Goal: Task Accomplishment & Management: Use online tool/utility

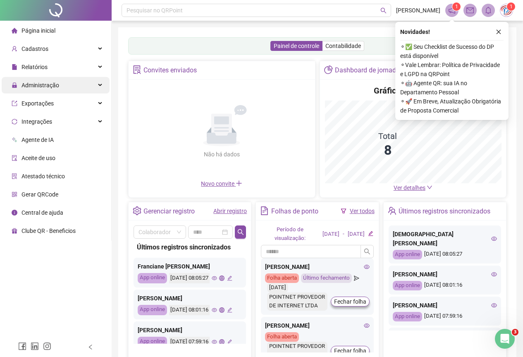
click at [58, 86] on span "Administração" at bounding box center [40, 85] width 38 height 7
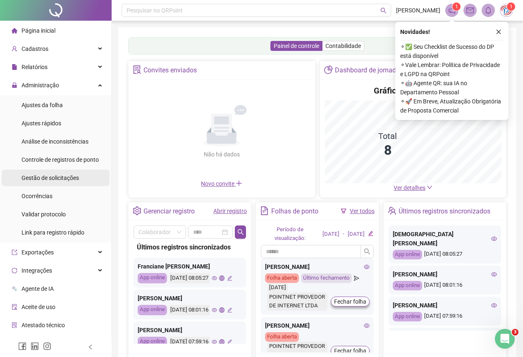
click at [42, 180] on span "Gestão de solicitações" at bounding box center [49, 177] width 57 height 7
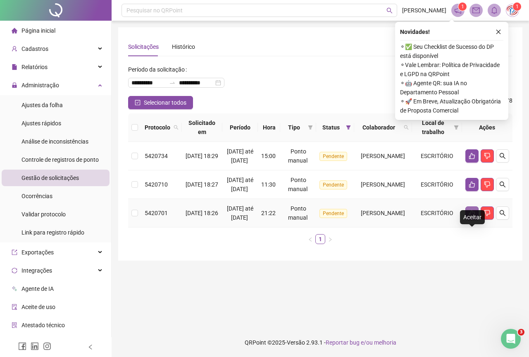
click at [470, 220] on button "button" at bounding box center [472, 212] width 13 height 13
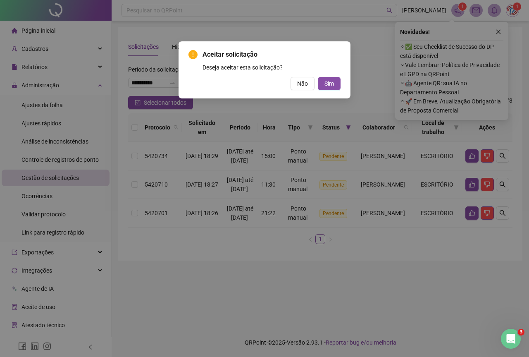
click at [325, 74] on div "Aceitar solicitação Deseja aceitar esta solicitação? Não Sim" at bounding box center [265, 70] width 152 height 41
click at [328, 79] on span "Sim" at bounding box center [330, 83] width 10 height 9
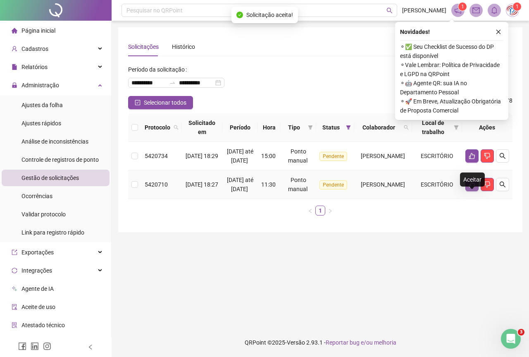
click at [471, 188] on icon "like" at bounding box center [472, 184] width 7 height 7
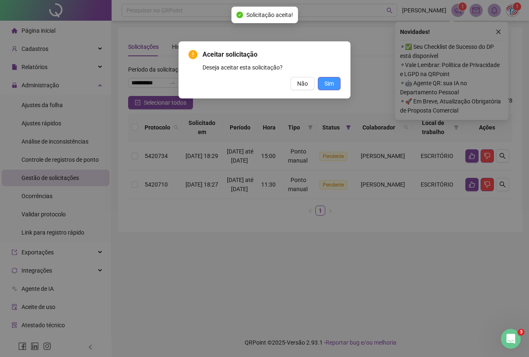
click at [334, 79] on button "Sim" at bounding box center [329, 83] width 23 height 13
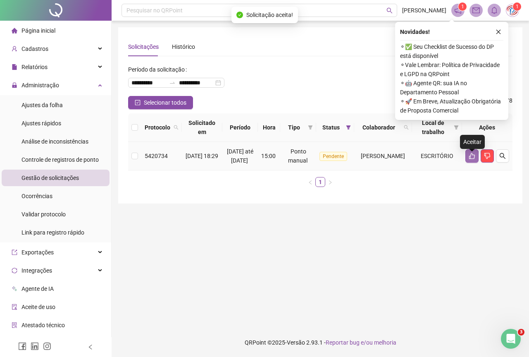
click at [473, 159] on icon "like" at bounding box center [472, 156] width 6 height 6
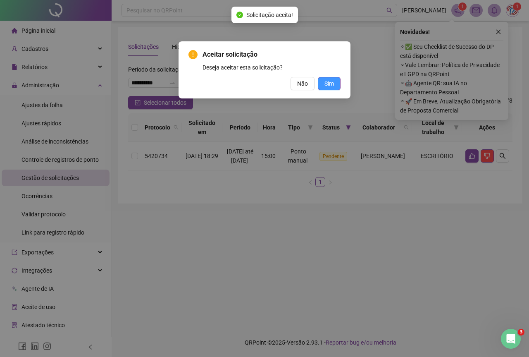
click at [333, 84] on span "Sim" at bounding box center [330, 83] width 10 height 9
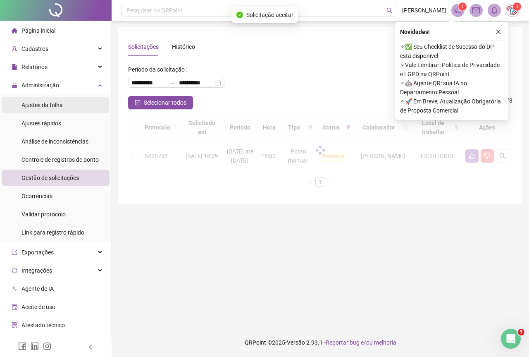
click at [58, 110] on div "Ajustes da folha" at bounding box center [41, 105] width 41 height 17
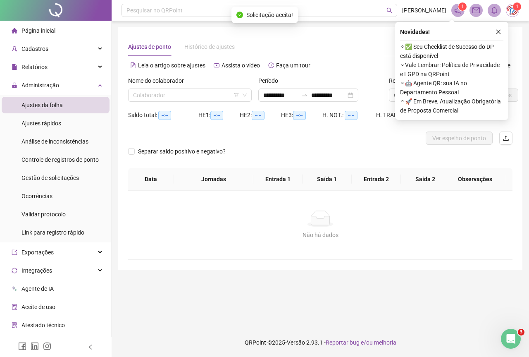
type input "**********"
click at [277, 98] on input "**********" at bounding box center [280, 95] width 35 height 9
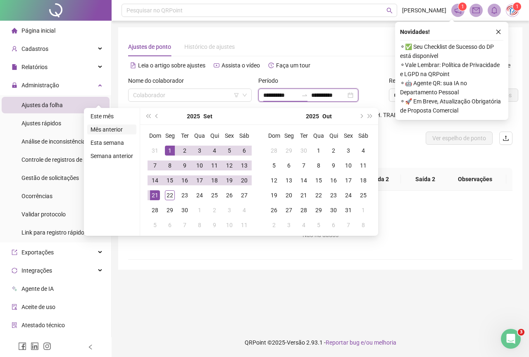
type input "**********"
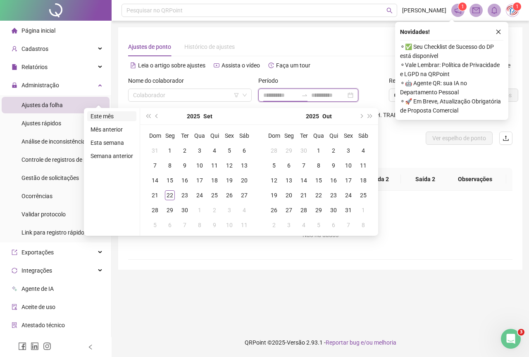
type input "**********"
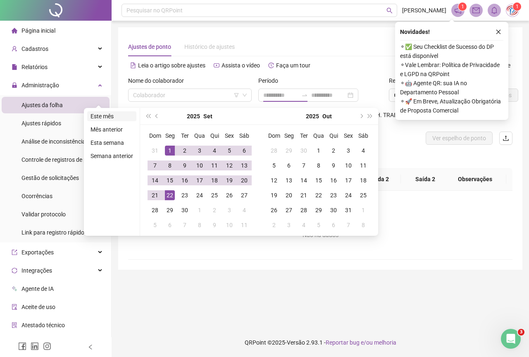
click at [101, 115] on li "Este mês" at bounding box center [111, 116] width 49 height 10
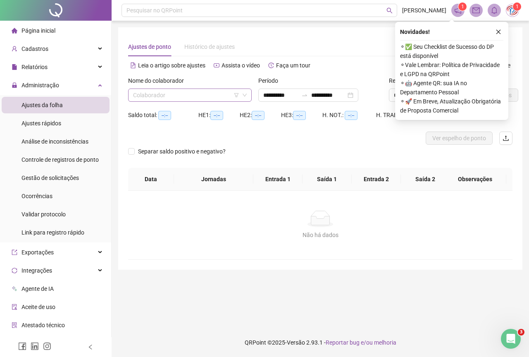
click at [249, 91] on div "Colaborador" at bounding box center [190, 94] width 124 height 13
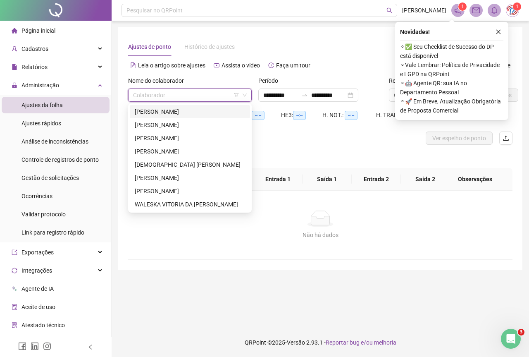
click at [196, 116] on div "[PERSON_NAME]" at bounding box center [190, 111] width 120 height 13
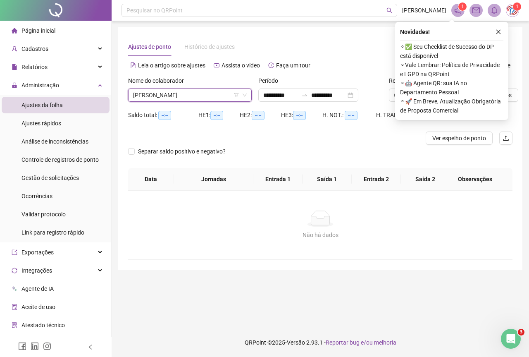
click at [249, 93] on div "[PERSON_NAME]" at bounding box center [190, 94] width 124 height 13
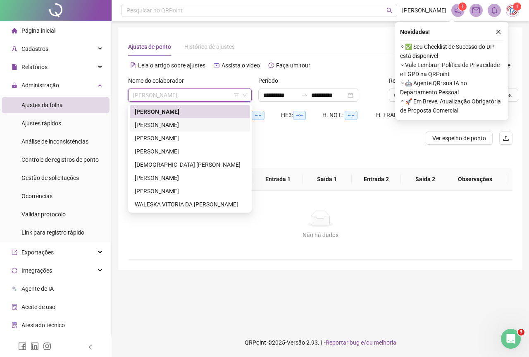
click at [208, 123] on div "[PERSON_NAME]" at bounding box center [190, 124] width 110 height 9
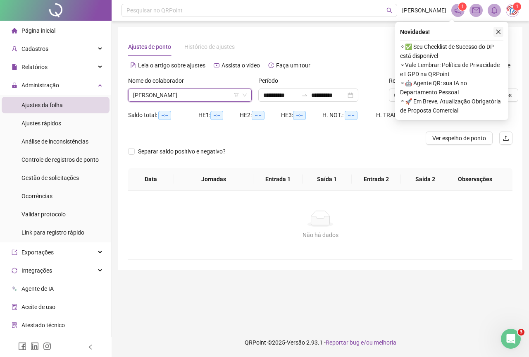
click at [502, 28] on button "button" at bounding box center [499, 32] width 10 height 10
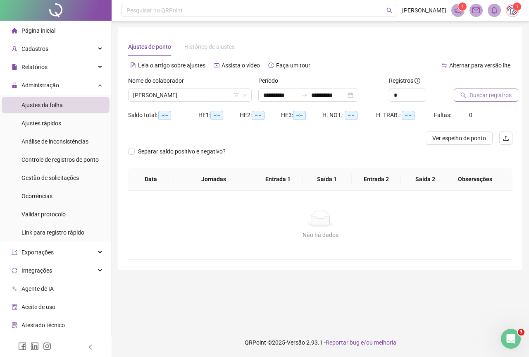
click at [481, 93] on span "Buscar registros" at bounding box center [491, 95] width 42 height 9
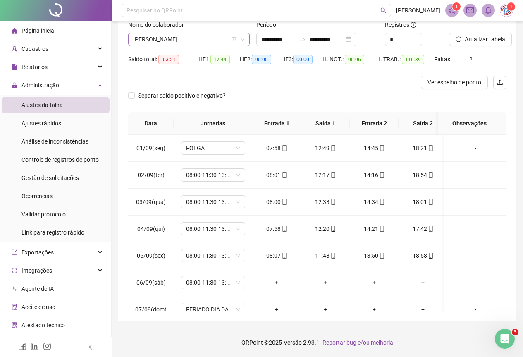
click at [246, 36] on div "[PERSON_NAME]" at bounding box center [189, 39] width 122 height 13
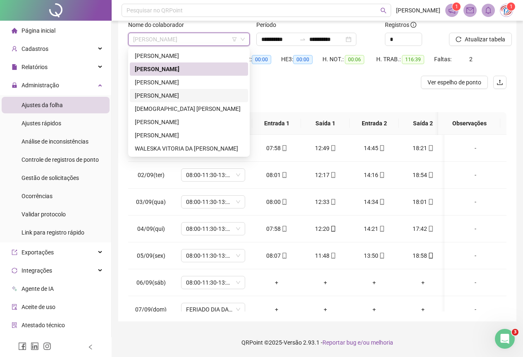
click at [171, 93] on div "[PERSON_NAME]" at bounding box center [189, 95] width 108 height 9
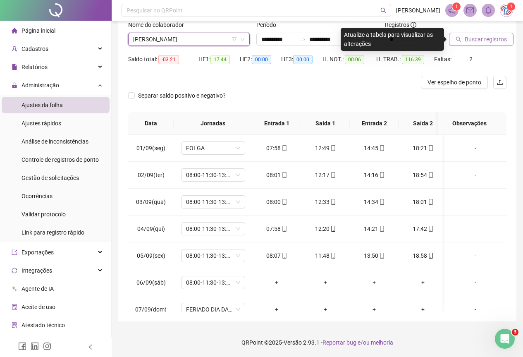
click at [475, 37] on span "Buscar registros" at bounding box center [486, 39] width 42 height 9
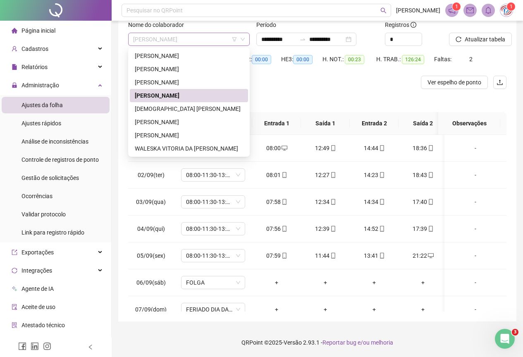
click at [250, 39] on div "[PERSON_NAME]" at bounding box center [189, 39] width 122 height 13
click at [180, 107] on div "[DEMOGRAPHIC_DATA] [PERSON_NAME]" at bounding box center [189, 108] width 108 height 9
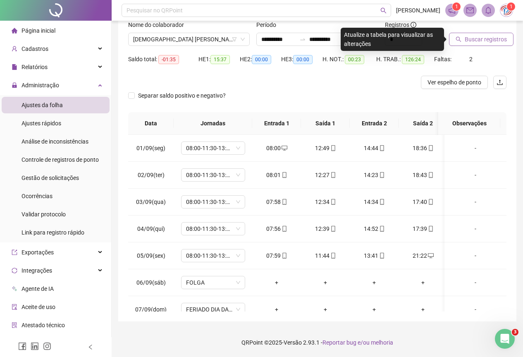
click at [488, 38] on span "Buscar registros" at bounding box center [486, 39] width 42 height 9
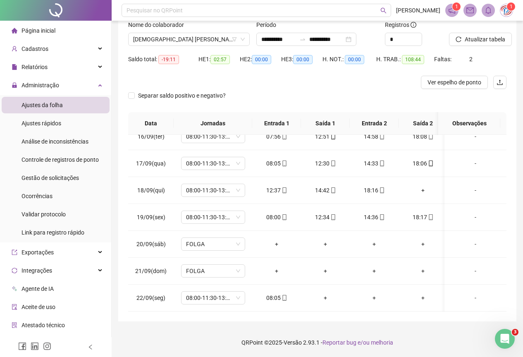
scroll to position [421, 0]
drag, startPoint x: 248, startPoint y: 34, endPoint x: 245, endPoint y: 38, distance: 4.4
click at [248, 35] on div "[DEMOGRAPHIC_DATA] [PERSON_NAME]" at bounding box center [189, 39] width 122 height 13
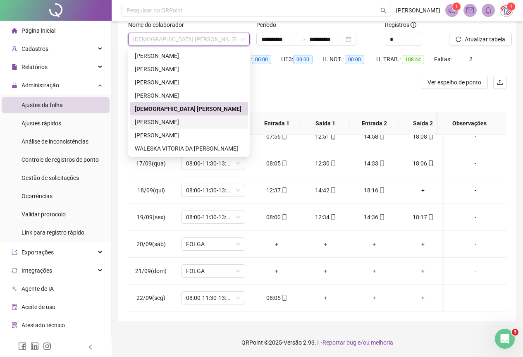
drag, startPoint x: 174, startPoint y: 118, endPoint x: 194, endPoint y: 112, distance: 21.1
click at [174, 118] on div "[PERSON_NAME]" at bounding box center [189, 121] width 108 height 9
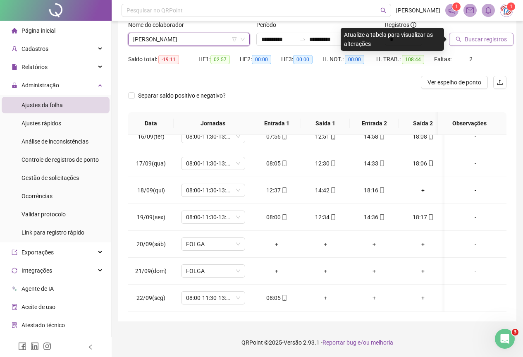
click at [470, 43] on span "Buscar registros" at bounding box center [486, 39] width 42 height 9
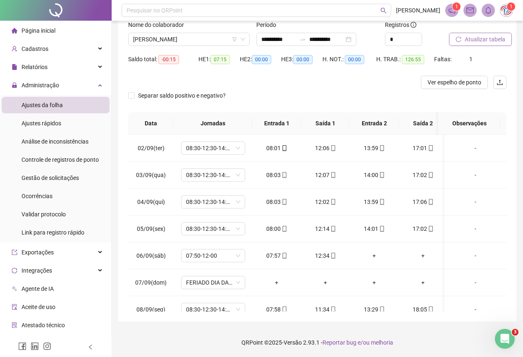
scroll to position [0, 0]
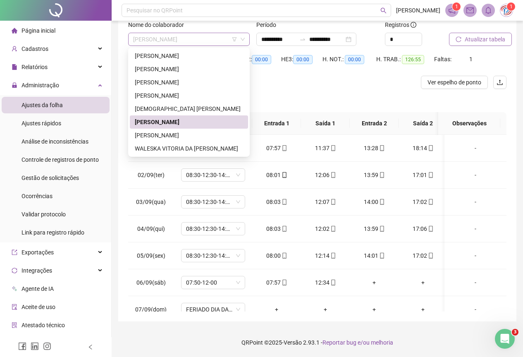
click at [246, 38] on div "[PERSON_NAME]" at bounding box center [189, 39] width 122 height 13
click at [166, 138] on div "[PERSON_NAME]" at bounding box center [189, 135] width 108 height 9
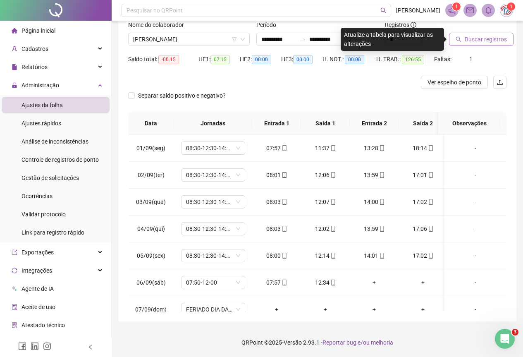
click at [480, 44] on button "Buscar registros" at bounding box center [481, 39] width 64 height 13
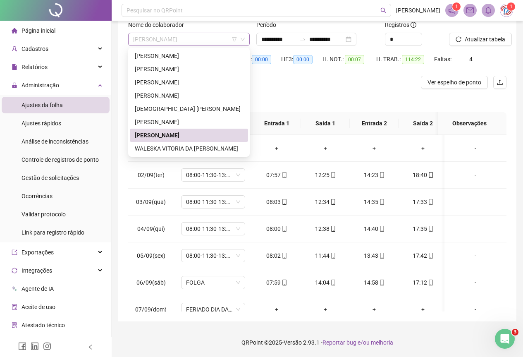
click at [244, 36] on span "[PERSON_NAME]" at bounding box center [189, 39] width 112 height 12
click at [164, 145] on div "WALESKA VITORIA DA [PERSON_NAME]" at bounding box center [189, 148] width 108 height 9
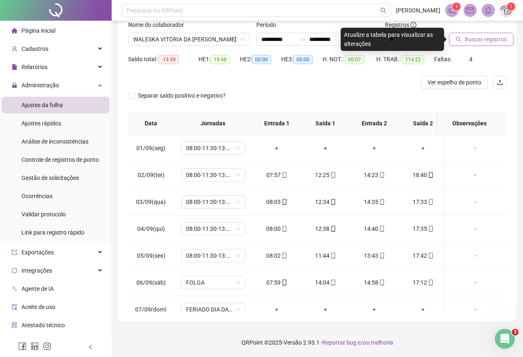
click at [465, 38] on span "Buscar registros" at bounding box center [486, 39] width 42 height 9
